Goal: Use online tool/utility: Utilize a website feature to perform a specific function

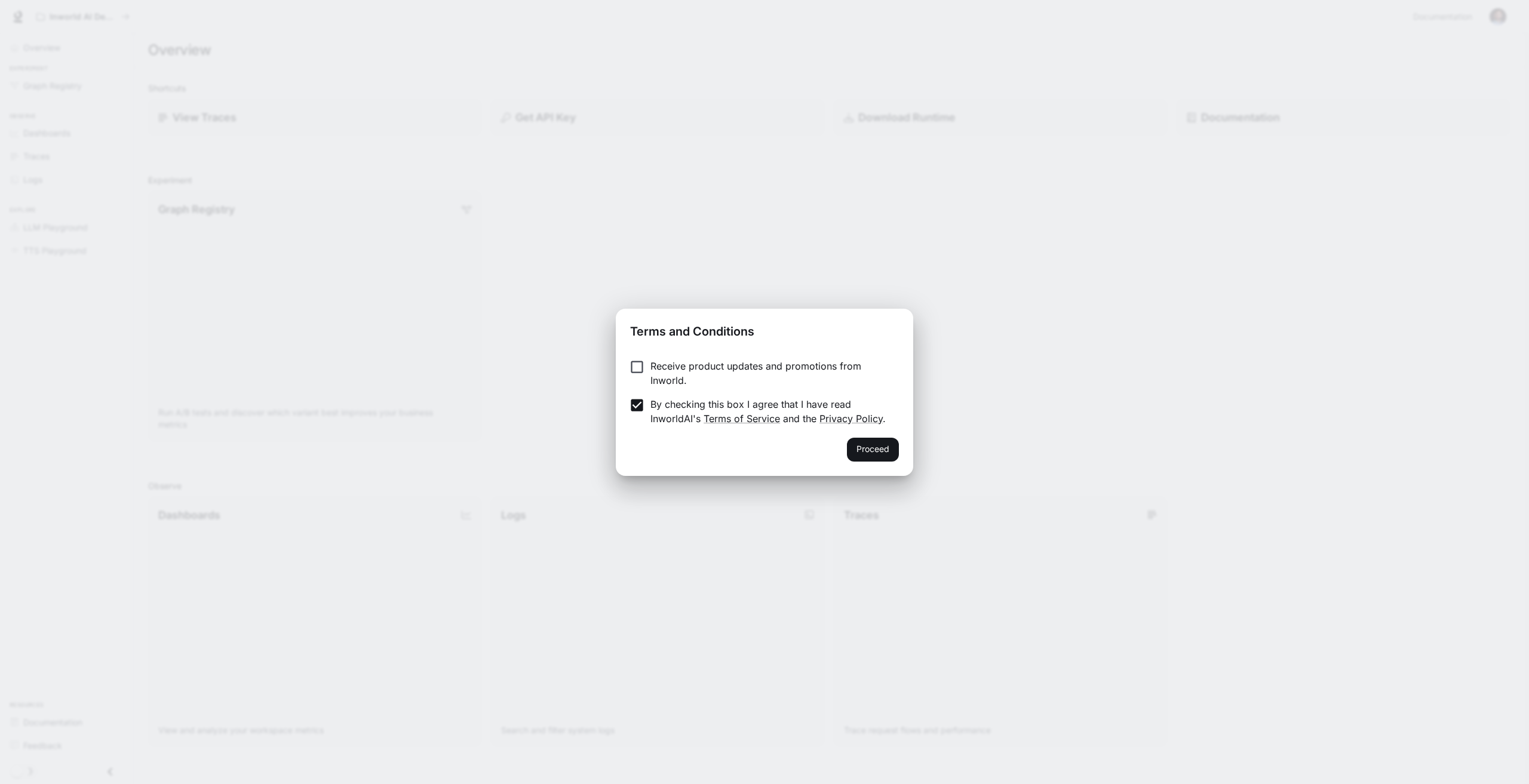
click at [858, 449] on button "Proceed" at bounding box center [873, 450] width 52 height 24
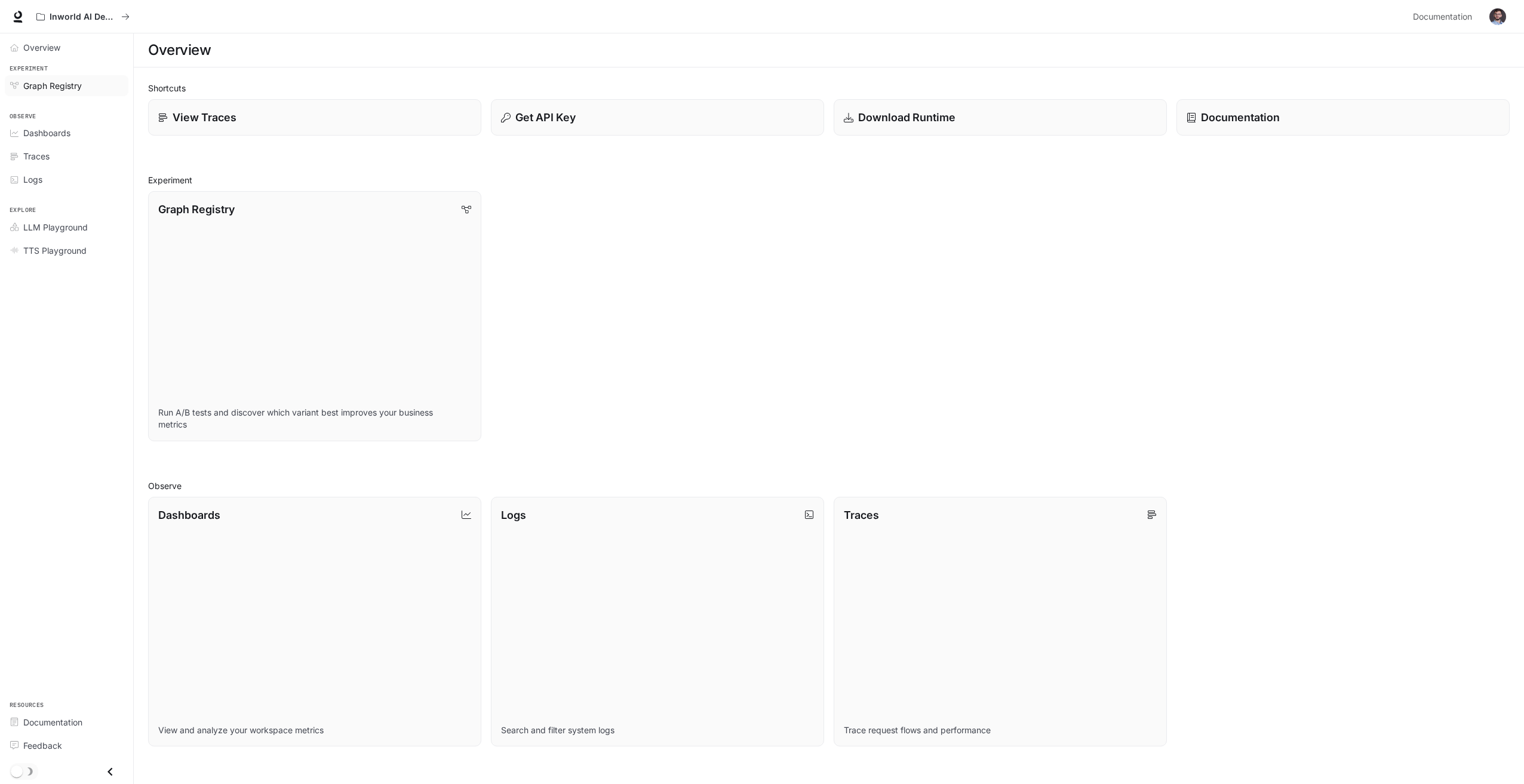
click at [47, 87] on span "Graph Registry" at bounding box center [52, 85] width 58 height 13
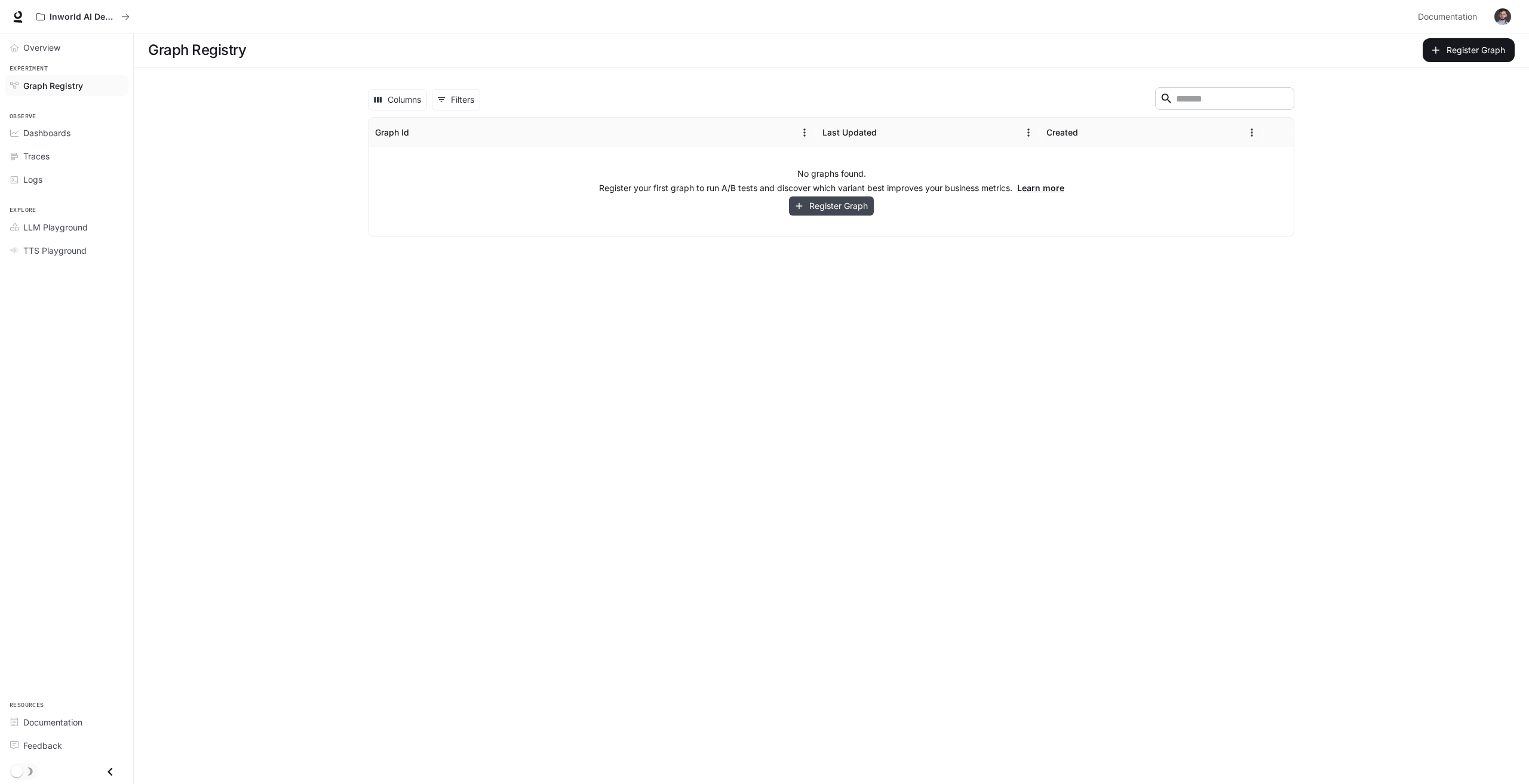
click at [819, 203] on button "Register Graph" at bounding box center [831, 206] width 85 height 20
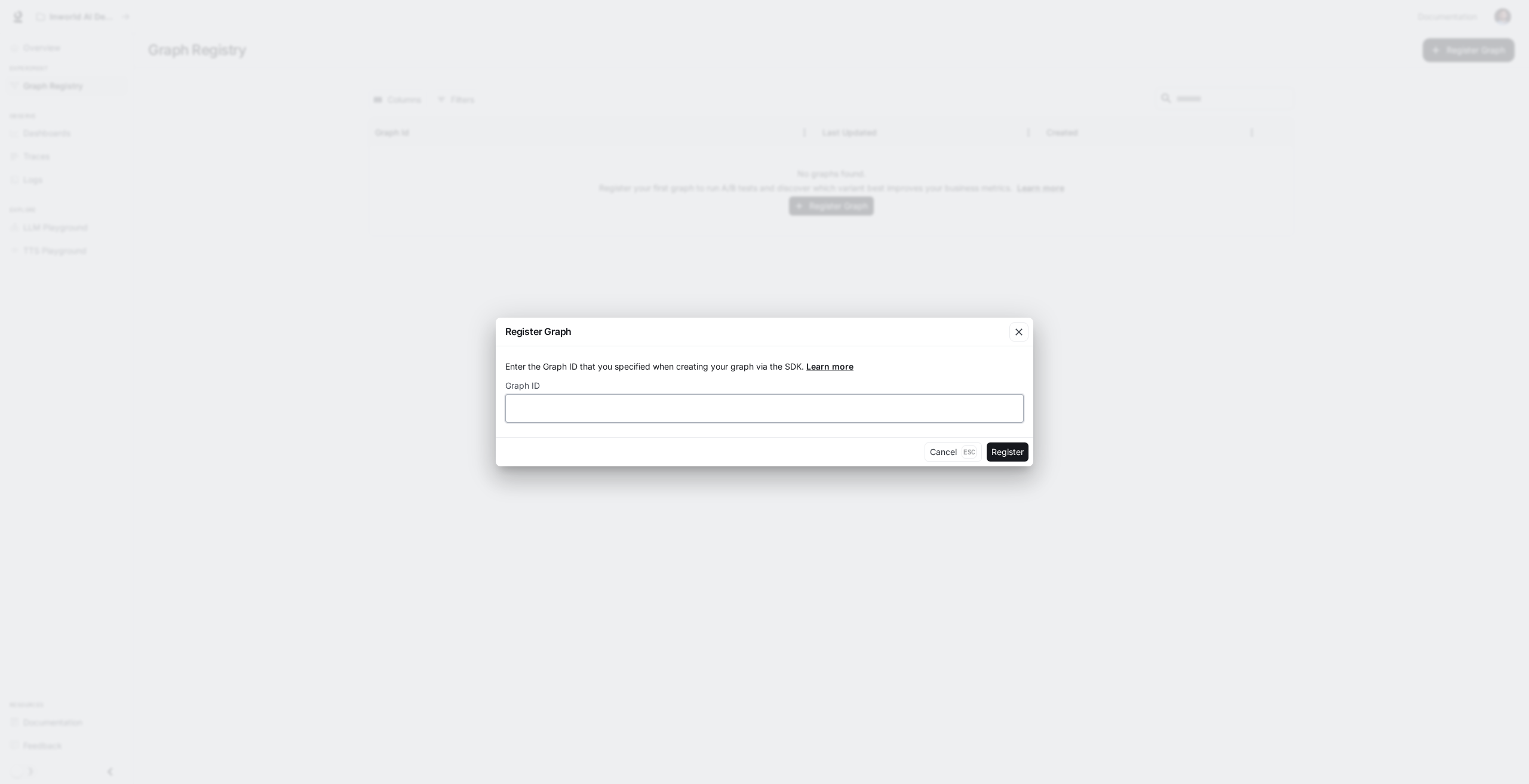
click at [860, 404] on input "text" at bounding box center [764, 408] width 517 height 12
type input "*"
click at [1004, 450] on button "Register" at bounding box center [1008, 452] width 42 height 19
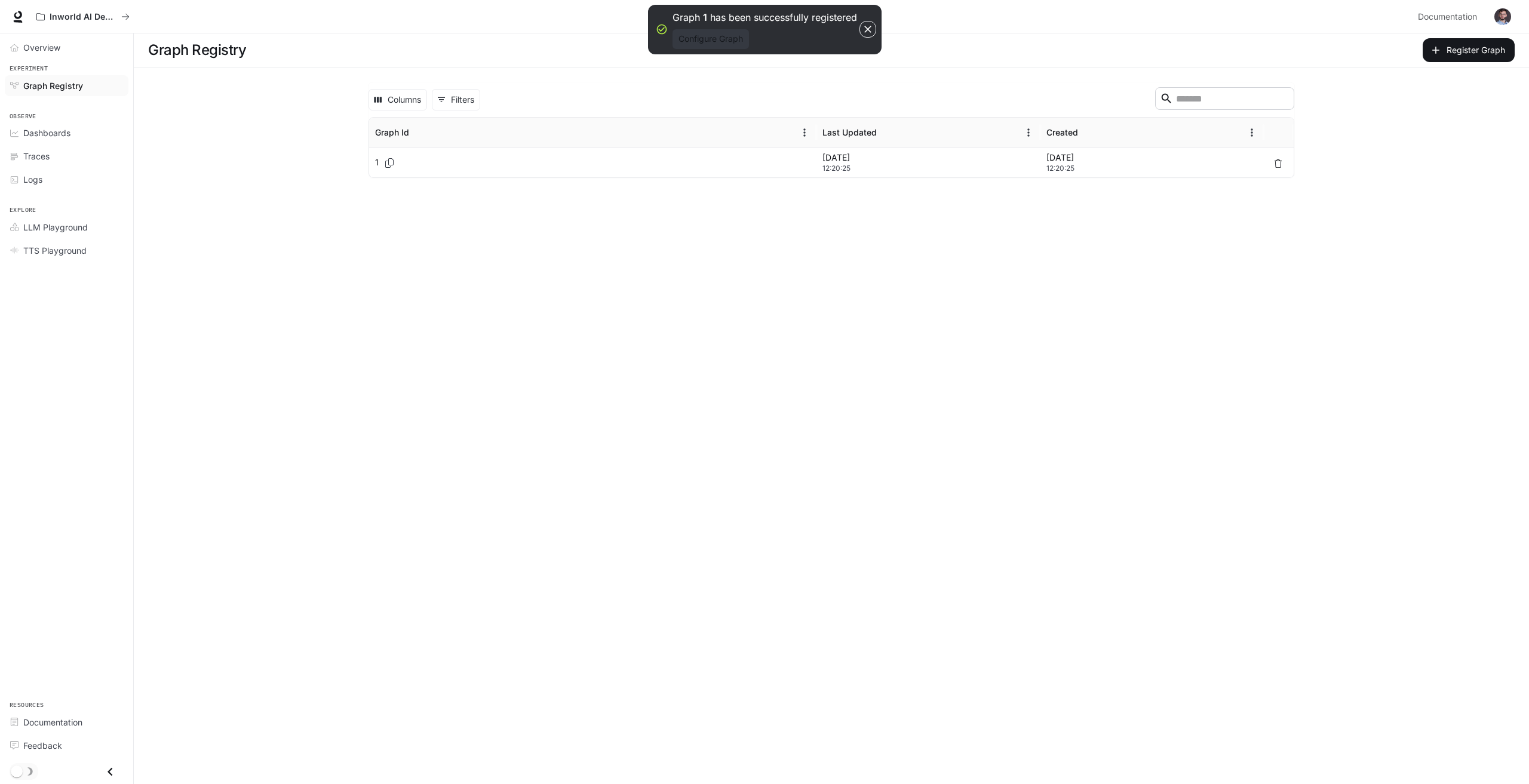
click at [717, 41] on button "Configure Graph" at bounding box center [710, 39] width 76 height 20
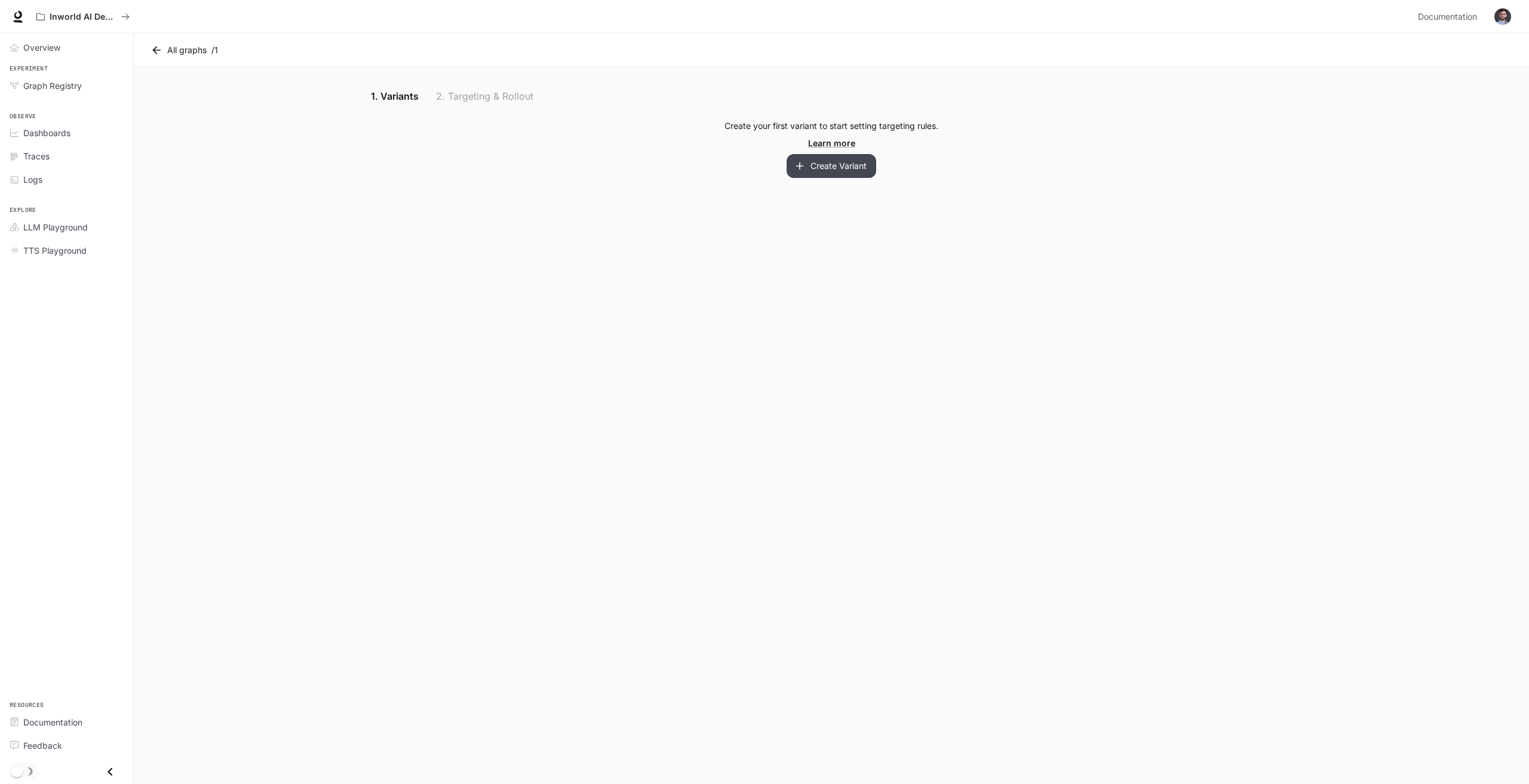
click at [825, 174] on button "Create Variant" at bounding box center [831, 166] width 90 height 24
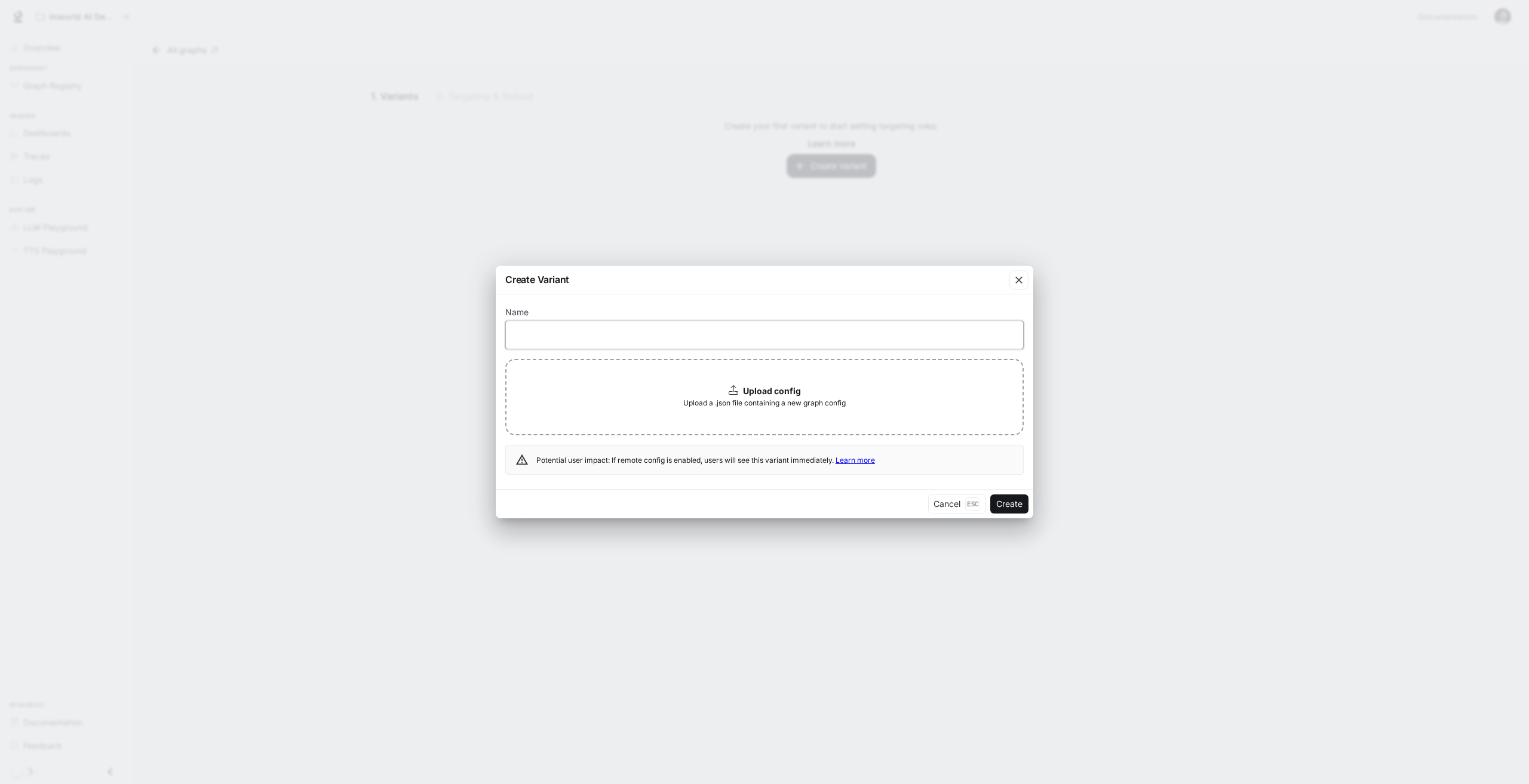
click at [555, 338] on input "text" at bounding box center [764, 334] width 517 height 12
click at [802, 356] on form "Name ​ Upload config Upload a .json file containing a new graph config Potentia…" at bounding box center [764, 391] width 518 height 167
click at [1016, 287] on div "button" at bounding box center [1019, 280] width 19 height 19
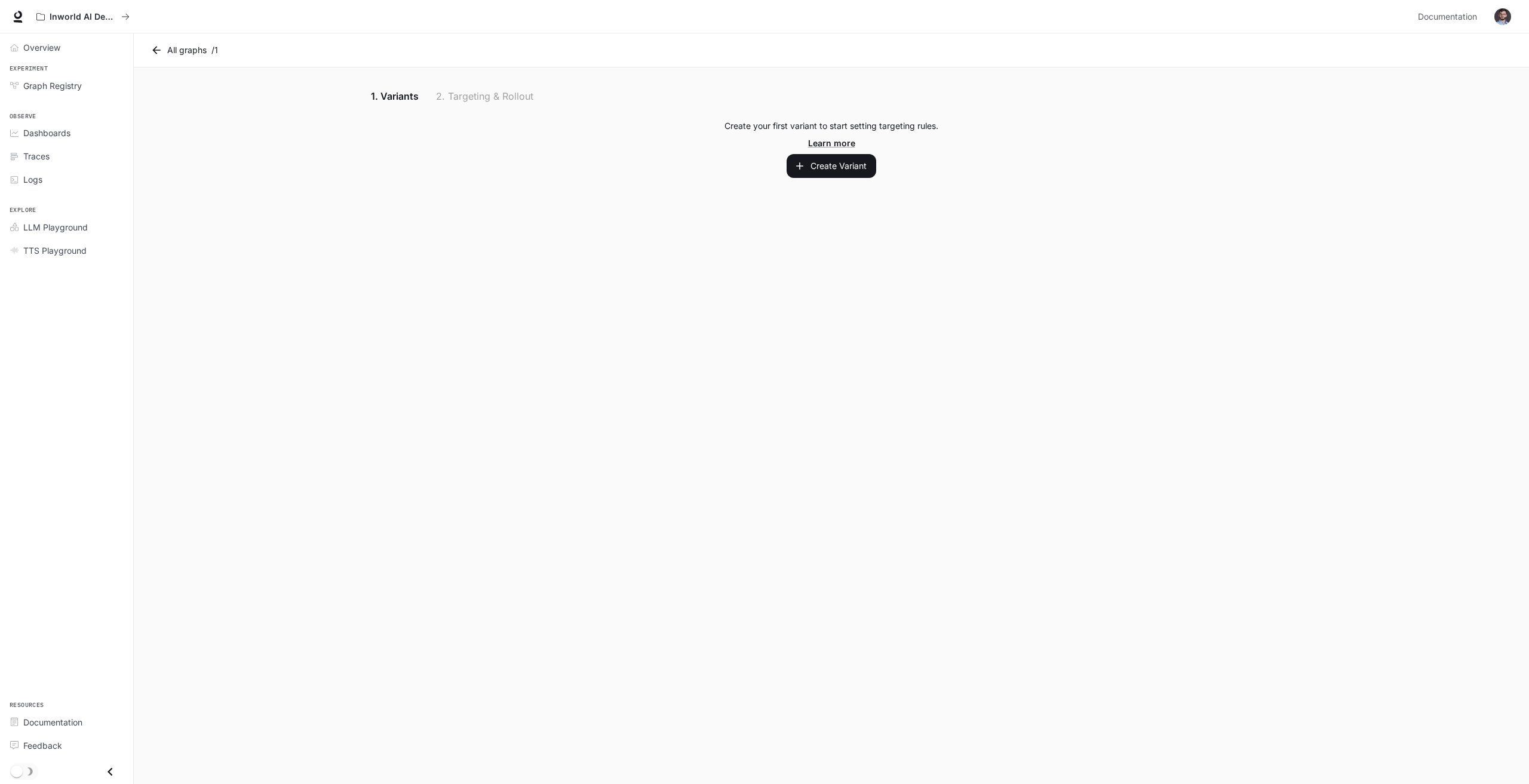
click at [448, 93] on div "1. Variants 2. Targeting & Rollout" at bounding box center [831, 96] width 927 height 29
click at [62, 218] on link "LLM Playground" at bounding box center [67, 227] width 124 height 21
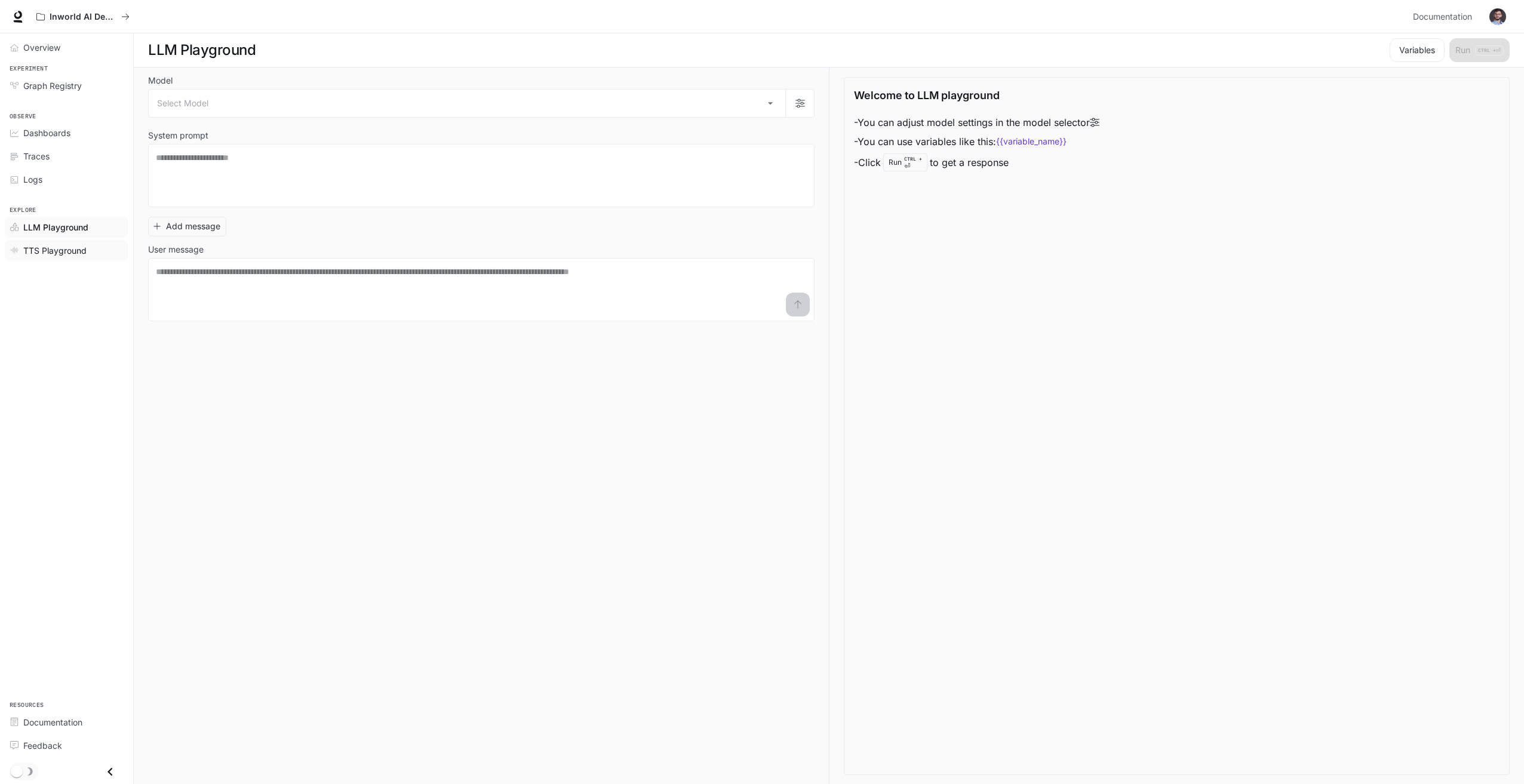
click at [61, 258] on link "TTS Playground" at bounding box center [67, 250] width 124 height 21
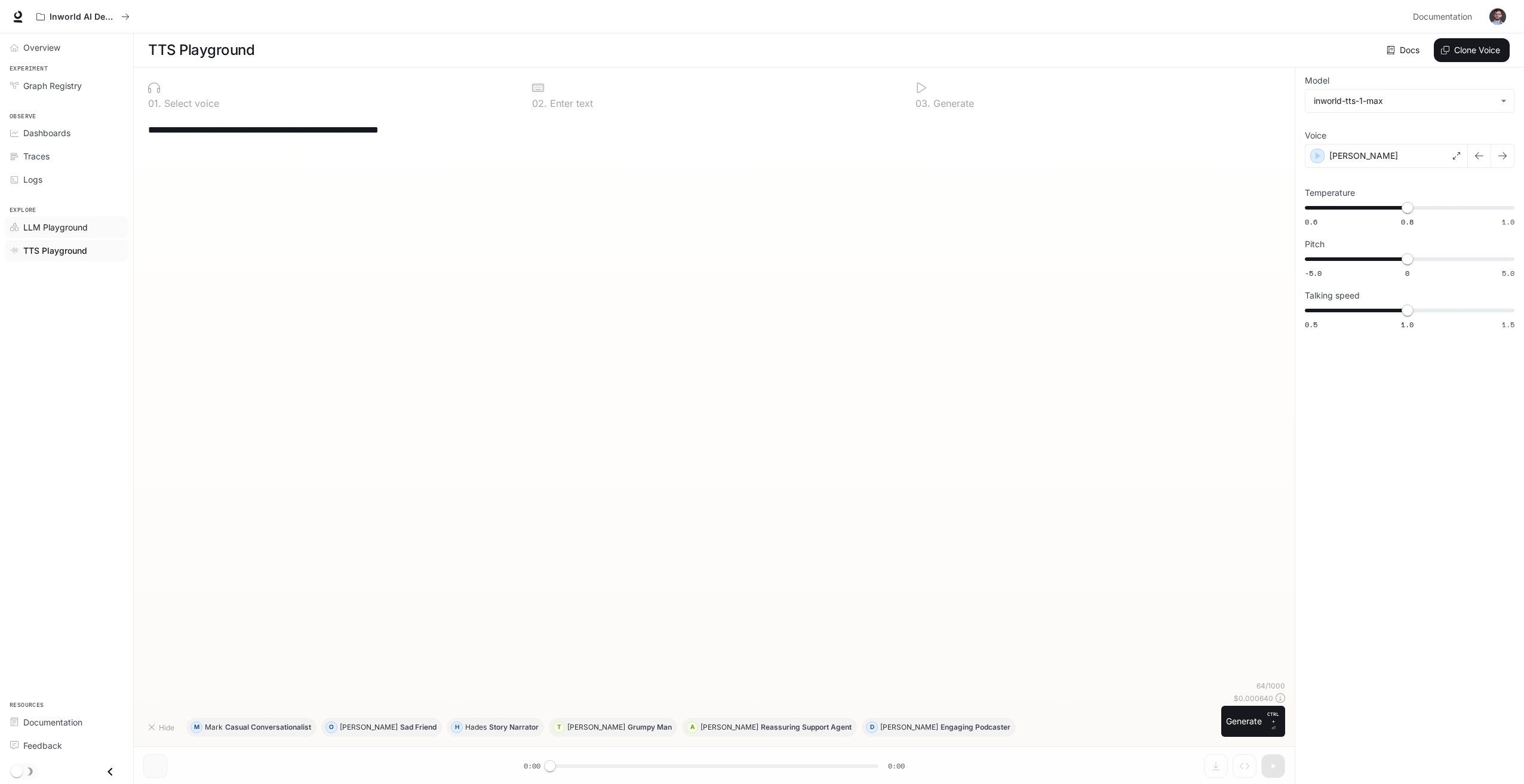
click at [60, 234] on link "LLM Playground" at bounding box center [67, 227] width 124 height 21
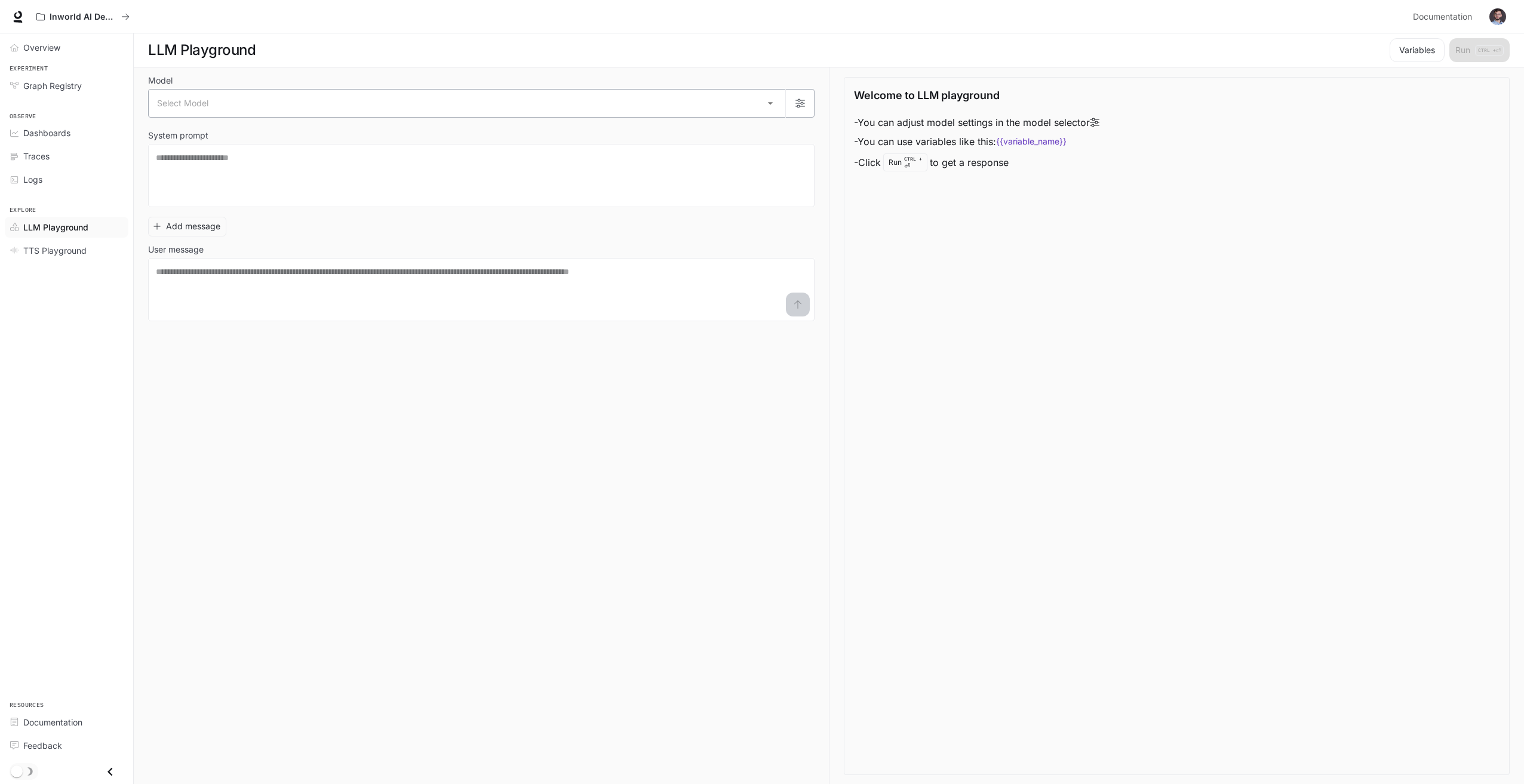
click at [191, 98] on body "Skip to main content Inworld AI Demos Documentation Documentation Portal Overvi…" at bounding box center [762, 392] width 1524 height 785
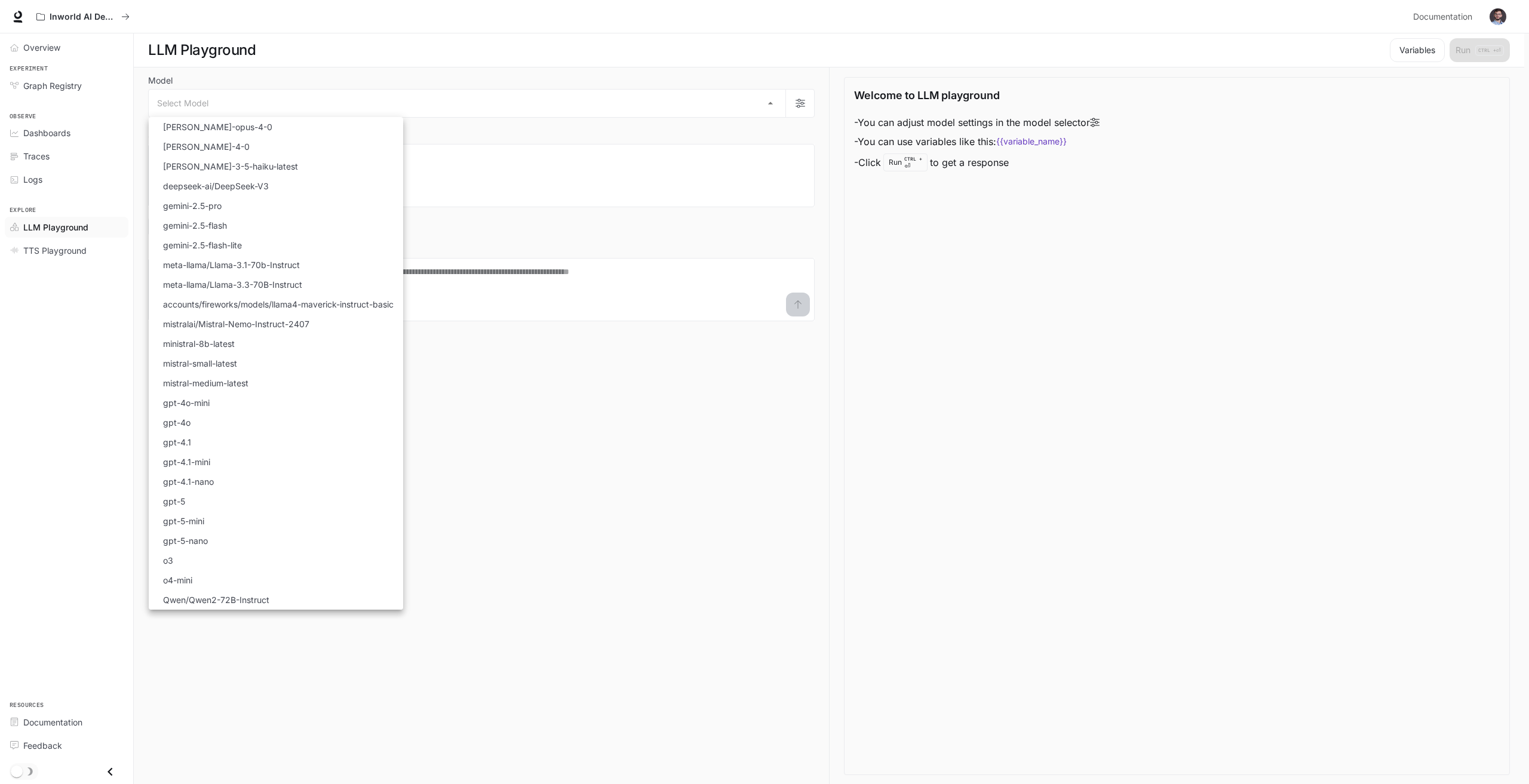
click at [202, 103] on div at bounding box center [764, 392] width 1529 height 784
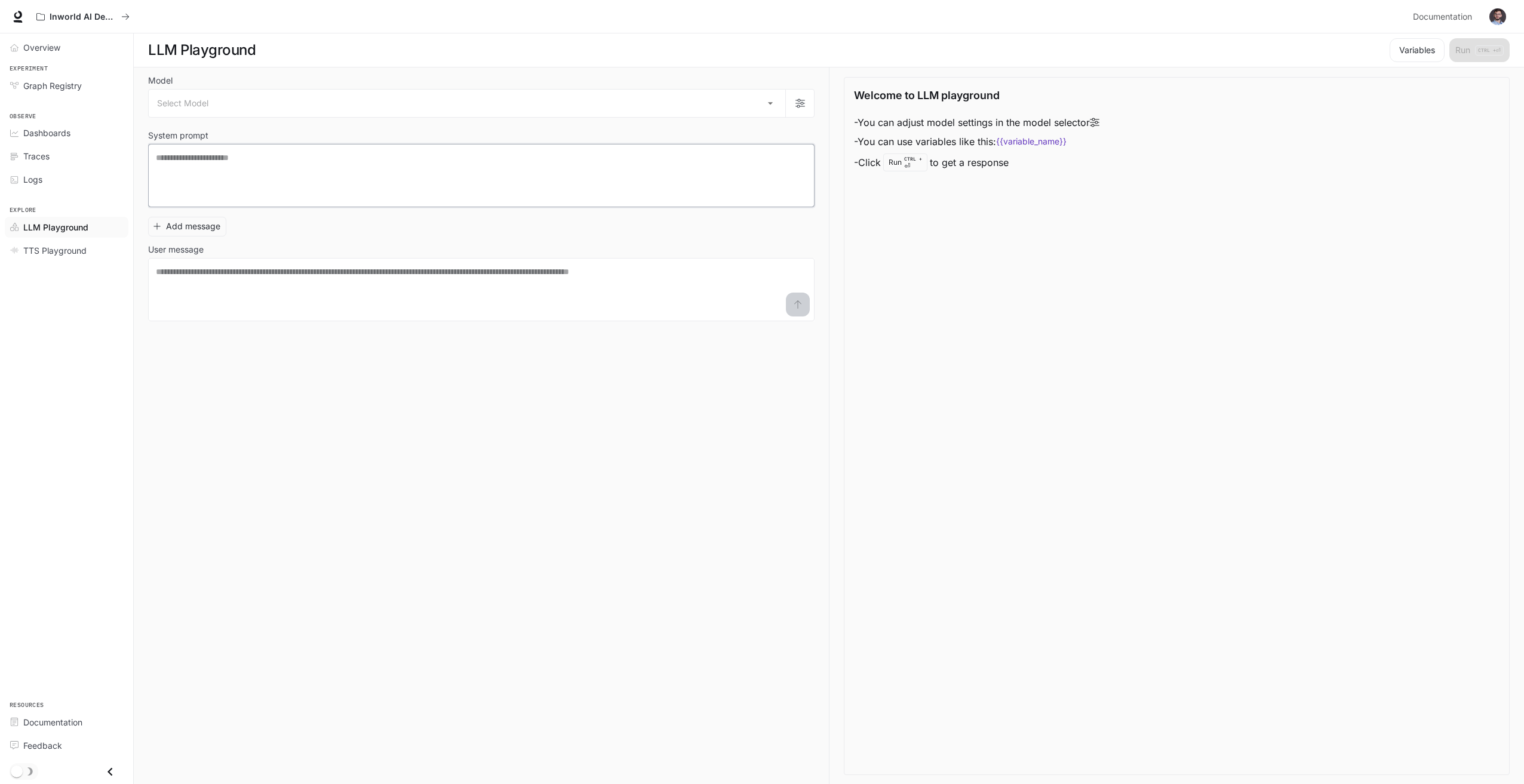
click at [206, 182] on textarea at bounding box center [481, 175] width 651 height 47
click at [70, 249] on span "TTS Playground" at bounding box center [55, 250] width 63 height 13
